Goal: Navigation & Orientation: Find specific page/section

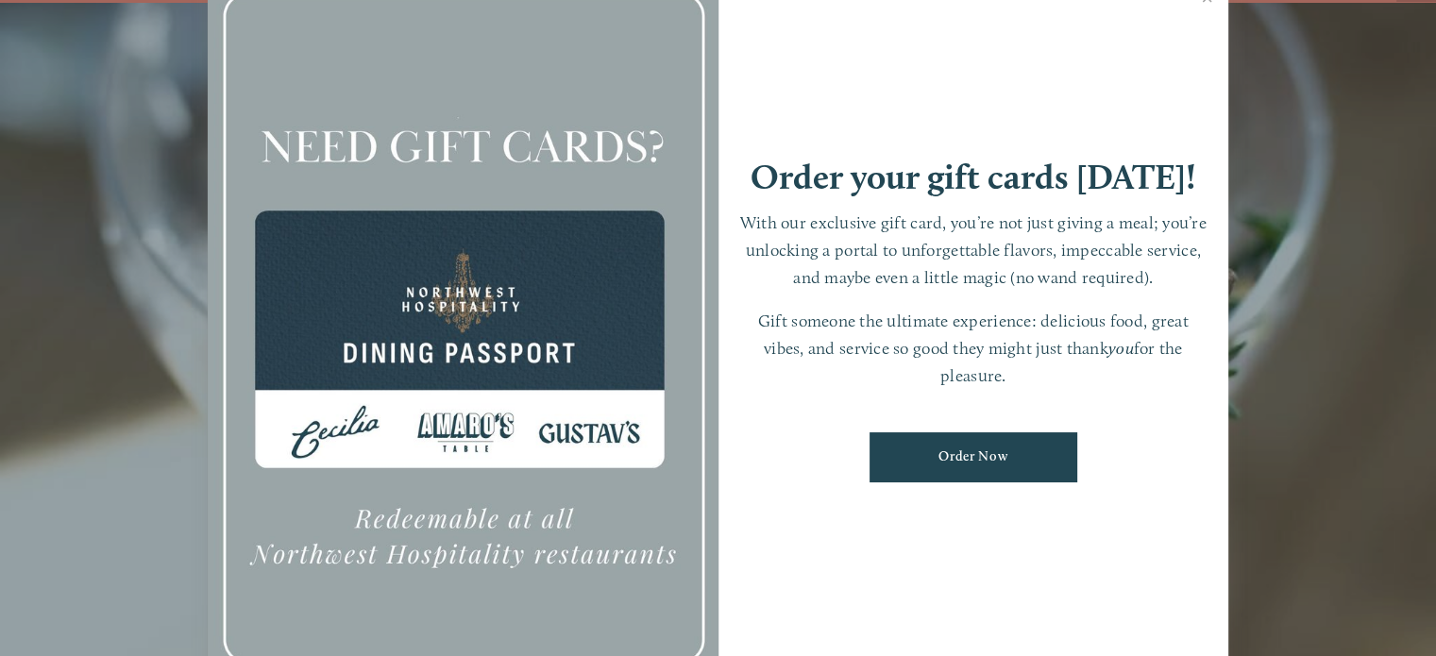
scroll to position [39, 0]
click at [1313, 347] on div at bounding box center [718, 328] width 1436 height 656
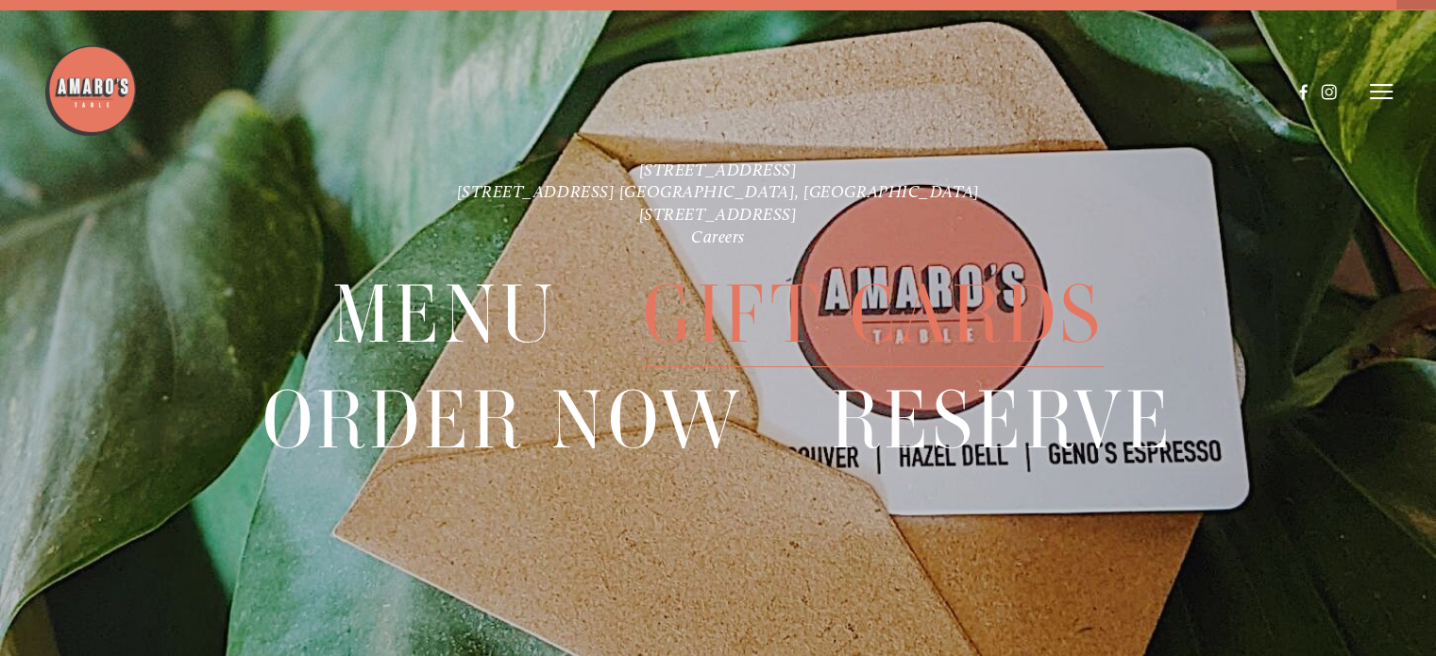
scroll to position [0, 0]
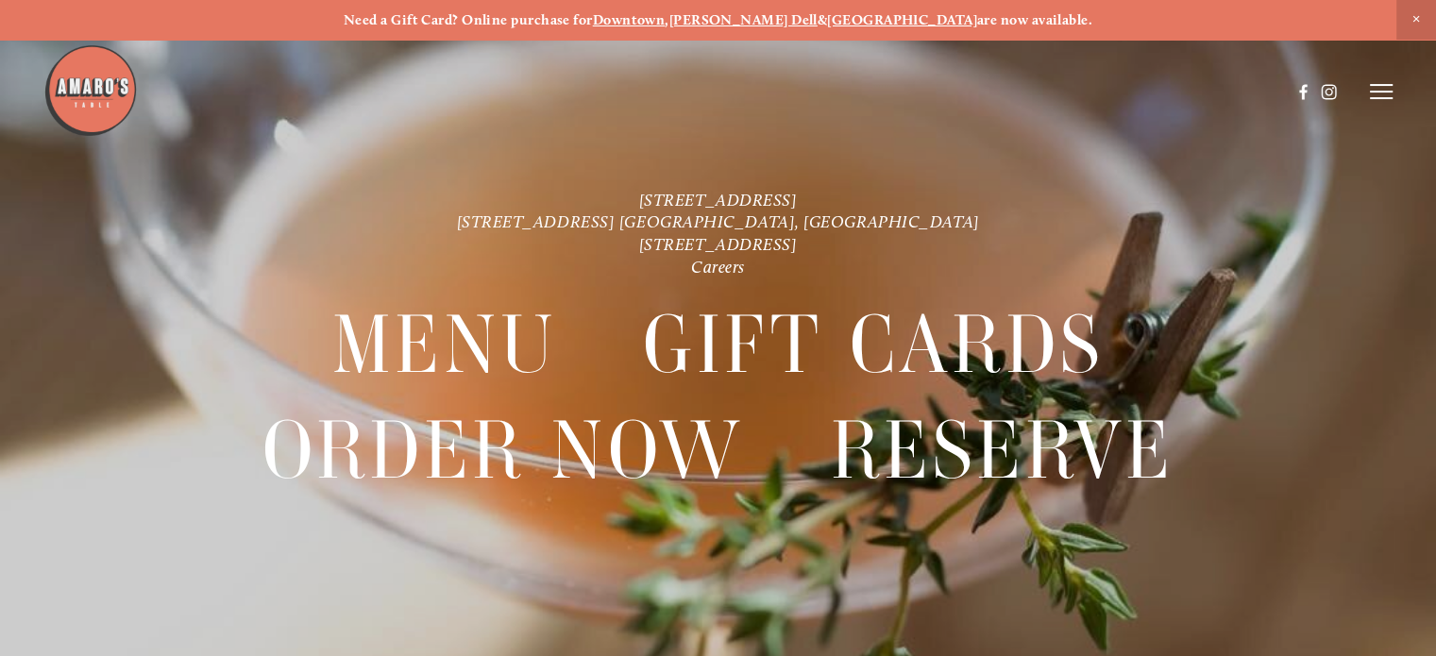
click at [1367, 93] on header "Menu Order Now Visit Gallery 0" at bounding box center [718, 91] width 1350 height 183
click at [1385, 91] on icon at bounding box center [1381, 91] width 23 height 17
click at [1327, 97] on span "Careers" at bounding box center [1319, 91] width 44 height 16
click at [1371, 92] on icon at bounding box center [1378, 91] width 17 height 17
click at [1382, 92] on line at bounding box center [1381, 92] width 23 height 0
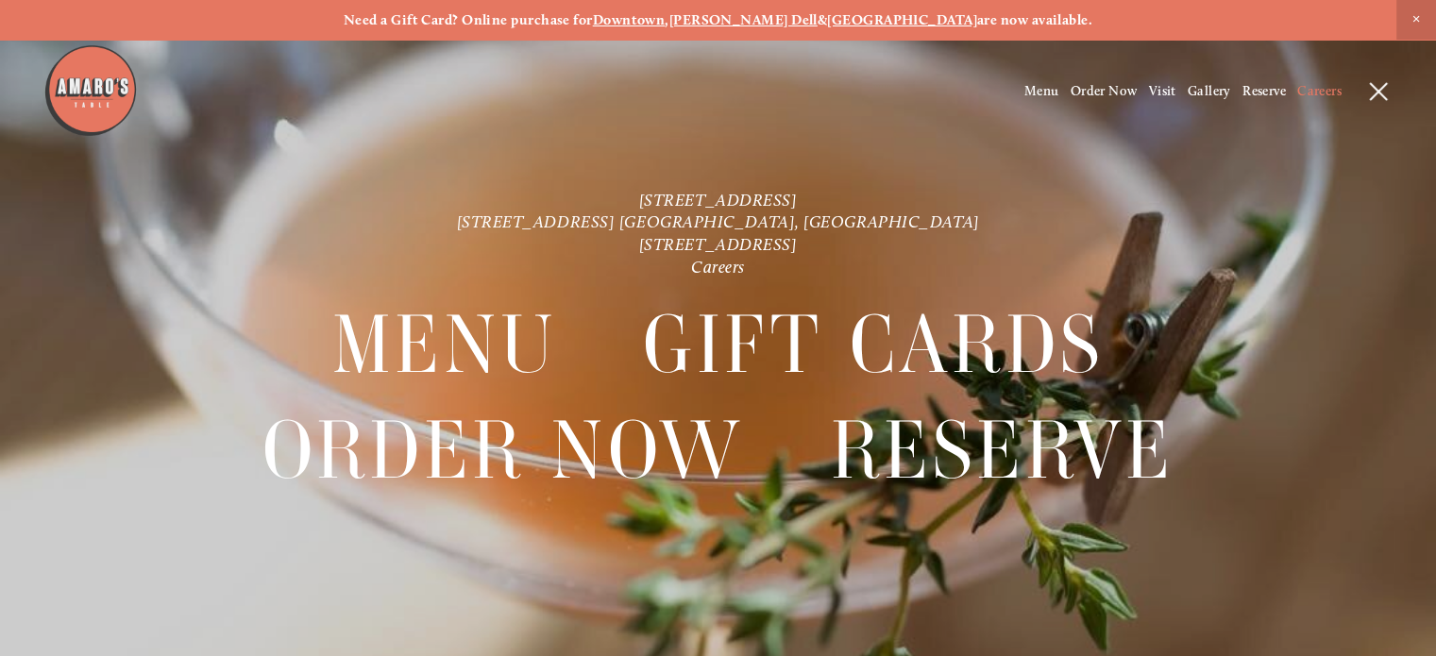
click at [1382, 89] on line at bounding box center [1378, 91] width 17 height 17
click at [737, 266] on link "Careers" at bounding box center [718, 267] width 54 height 21
click at [94, 93] on img at bounding box center [90, 90] width 94 height 94
click at [1377, 94] on icon at bounding box center [1381, 91] width 23 height 17
click at [1150, 88] on span "Visit" at bounding box center [1162, 91] width 27 height 16
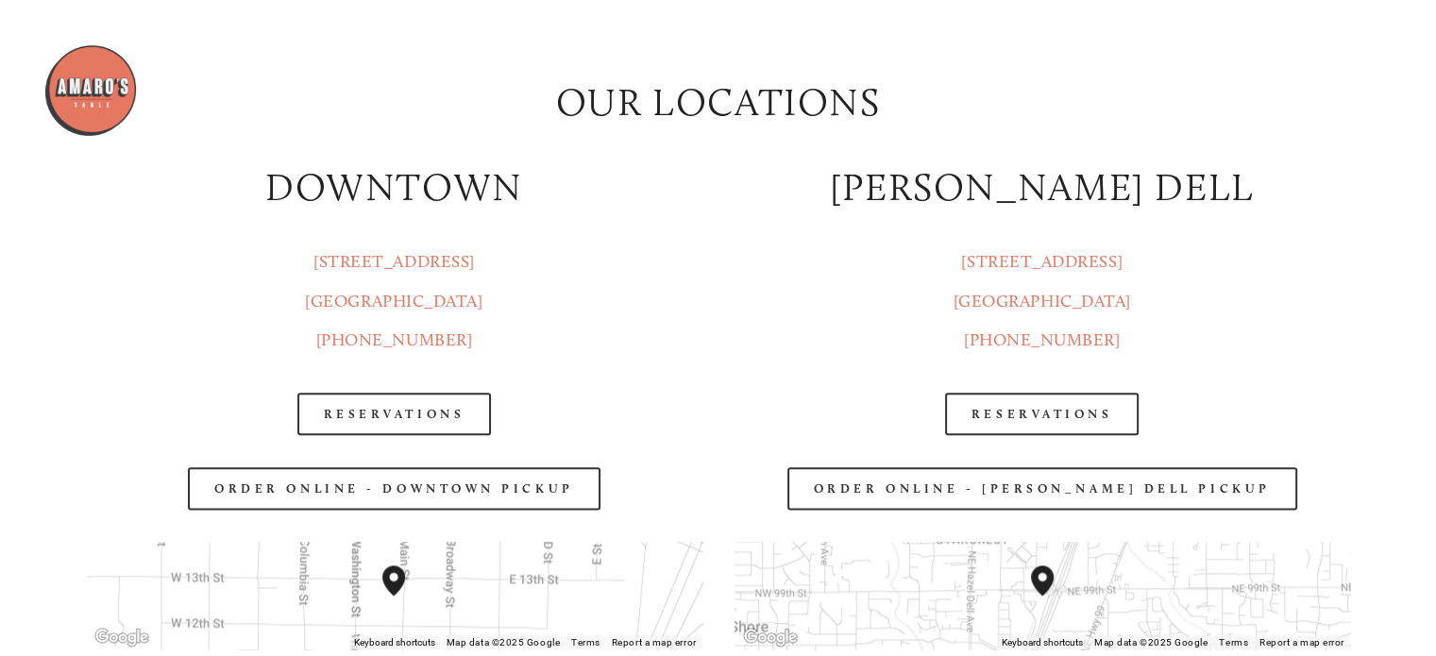
scroll to position [2172, 0]
